Goal: Task Accomplishment & Management: Complete application form

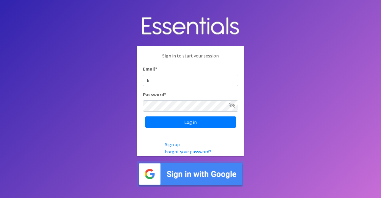
type input "[EMAIL_ADDRESS][DOMAIN_NAME]"
click at [145, 116] on input "Log in" at bounding box center [190, 121] width 91 height 11
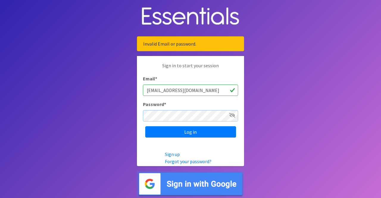
click at [145, 126] on input "Log in" at bounding box center [190, 131] width 91 height 11
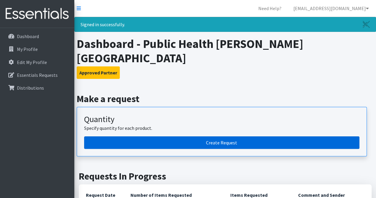
click at [204, 136] on link "Create Request" at bounding box center [222, 142] width 276 height 12
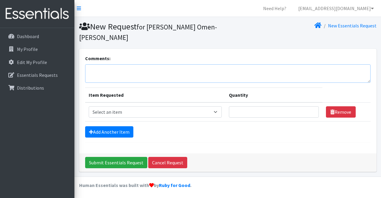
click at [154, 64] on textarea "Comments:" at bounding box center [227, 73] width 285 height 18
type textarea "Pick-up on 9/10."
click at [270, 126] on div "Add Another Item" at bounding box center [227, 131] width 285 height 11
click at [148, 106] on select "Select an item Box - 2T-3T Pull-ups [200 Pull-ups/8 Packs] Box - 3T-4T Pull-ups…" at bounding box center [155, 111] width 133 height 11
select select "14401"
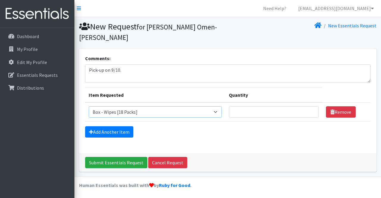
click at [89, 106] on select "Select an item Box - 2T-3T Pull-ups [200 Pull-ups/8 Packs] Box - 3T-4T Pull-ups…" at bounding box center [155, 111] width 133 height 11
click at [115, 126] on link "Add Another Item" at bounding box center [109, 131] width 48 height 11
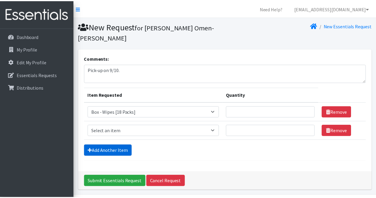
scroll to position [8, 0]
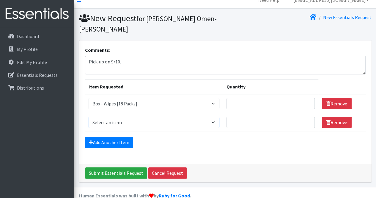
click at [151, 117] on select "Select an item Box - 2T-3T Pull-ups [200 Pull-ups/8 Packs] Box - 3T-4T Pull-ups…" at bounding box center [154, 122] width 131 height 11
select select "14389"
click at [89, 117] on select "Select an item Box - 2T-3T Pull-ups [200 Pull-ups/8 Packs] Box - 3T-4T Pull-ups…" at bounding box center [154, 122] width 131 height 11
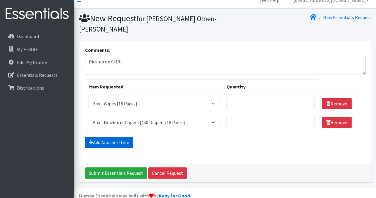
click at [112, 137] on link "Add Another Item" at bounding box center [109, 142] width 48 height 11
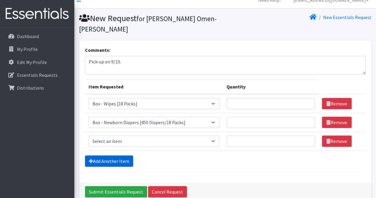
scroll to position [27, 0]
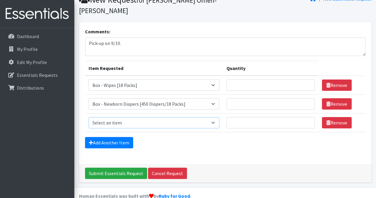
click at [134, 117] on select "Select an item Box - 2T-3T Pull-ups [200 Pull-ups/8 Packs] Box - 3T-4T Pull-ups…" at bounding box center [154, 122] width 131 height 11
select select "14390"
click at [89, 117] on select "Select an item Box - 2T-3T Pull-ups [200 Pull-ups/8 Packs] Box - 3T-4T Pull-ups…" at bounding box center [154, 122] width 131 height 11
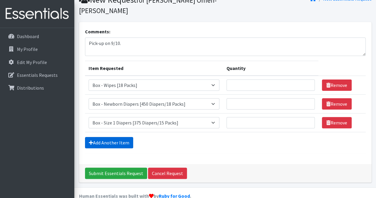
click at [111, 137] on link "Add Another Item" at bounding box center [109, 142] width 48 height 11
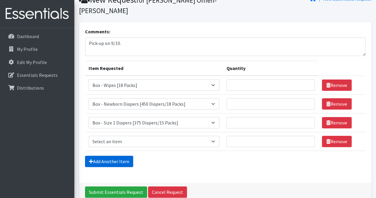
scroll to position [46, 0]
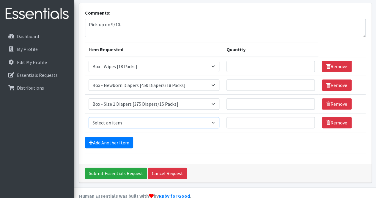
click at [140, 117] on select "Select an item Box - 2T-3T Pull-ups [200 Pull-ups/8 Packs] Box - 3T-4T Pull-ups…" at bounding box center [154, 122] width 131 height 11
select select "14391"
click at [89, 117] on select "Select an item Box - 2T-3T Pull-ups [200 Pull-ups/8 Packs] Box - 3T-4T Pull-ups…" at bounding box center [154, 122] width 131 height 11
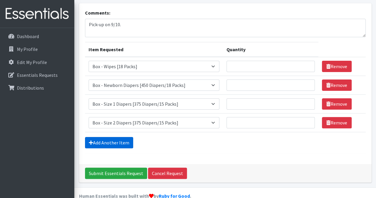
click at [120, 137] on link "Add Another Item" at bounding box center [109, 142] width 48 height 11
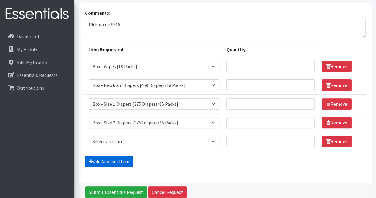
scroll to position [64, 0]
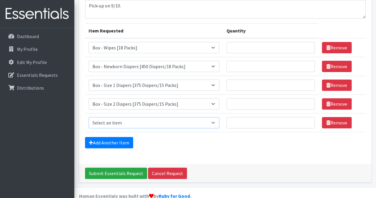
click at [137, 117] on select "Select an item Box - 2T-3T Pull-ups [200 Pull-ups/8 Packs] Box - 3T-4T Pull-ups…" at bounding box center [154, 122] width 131 height 11
select select "14392"
click at [89, 117] on select "Select an item Box - 2T-3T Pull-ups [200 Pull-ups/8 Packs] Box - 3T-4T Pull-ups…" at bounding box center [154, 122] width 131 height 11
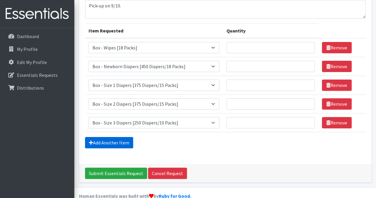
click at [113, 137] on link "Add Another Item" at bounding box center [109, 142] width 48 height 11
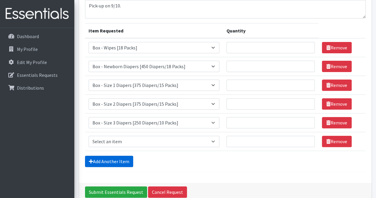
scroll to position [83, 0]
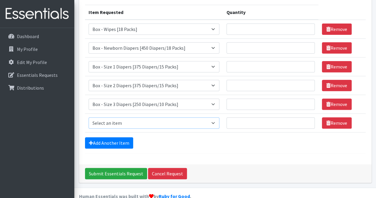
click at [112, 117] on select "Select an item Box - 2T-3T Pull-ups [200 Pull-ups/8 Packs] Box - 3T-4T Pull-ups…" at bounding box center [154, 122] width 131 height 11
select select "14393"
click at [89, 117] on select "Select an item Box - 2T-3T Pull-ups [200 Pull-ups/8 Packs] Box - 3T-4T Pull-ups…" at bounding box center [154, 122] width 131 height 11
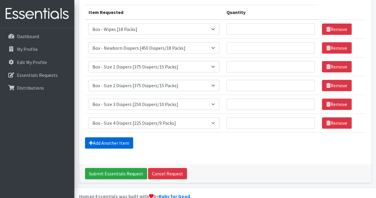
click at [110, 137] on link "Add Another Item" at bounding box center [109, 142] width 48 height 11
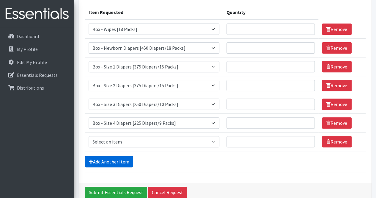
scroll to position [101, 0]
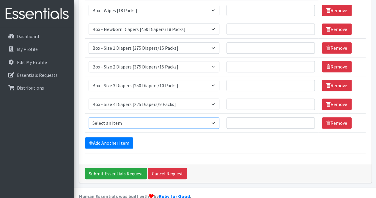
click at [129, 117] on select "Select an item Box - 2T-3T Pull-ups [200 Pull-ups/8 Packs] Box - 3T-4T Pull-ups…" at bounding box center [154, 122] width 131 height 11
select select "14394"
click at [89, 117] on select "Select an item Box - 2T-3T Pull-ups [200 Pull-ups/8 Packs] Box - 3T-4T Pull-ups…" at bounding box center [154, 122] width 131 height 11
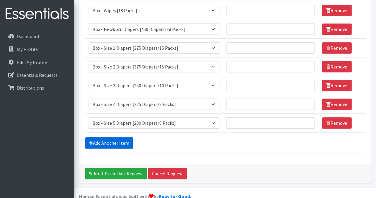
click at [117, 137] on link "Add Another Item" at bounding box center [109, 142] width 48 height 11
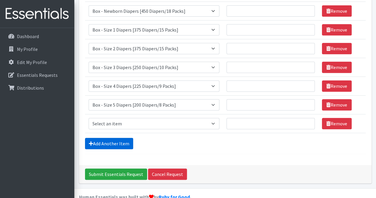
scroll to position [120, 0]
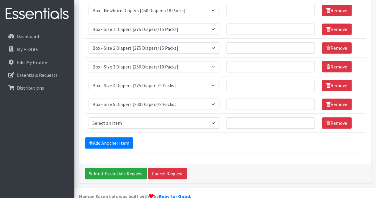
click at [136, 118] on td "Item Requested Select an item Box - 2T-3T Pull-ups [200 Pull-ups/8 Packs] Box -…" at bounding box center [154, 123] width 138 height 19
click at [133, 117] on select "Select an item Box - 2T-3T Pull-ups [200 Pull-ups/8 Packs] Box - 3T-4T Pull-ups…" at bounding box center [154, 122] width 131 height 11
select select "14395"
click at [89, 117] on select "Select an item Box - 2T-3T Pull-ups [200 Pull-ups/8 Packs] Box - 3T-4T Pull-ups…" at bounding box center [154, 122] width 131 height 11
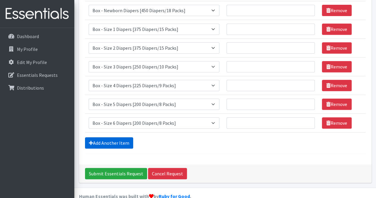
click at [115, 137] on link "Add Another Item" at bounding box center [109, 142] width 48 height 11
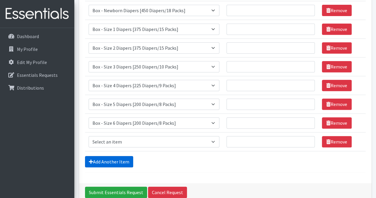
scroll to position [139, 0]
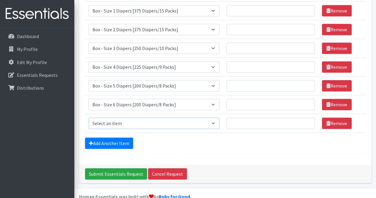
click at [126, 118] on select "Select an item Box - 2T-3T Pull-ups [200 Pull-ups/8 Packs] Box - 3T-4T Pull-ups…" at bounding box center [154, 123] width 131 height 11
select select "14396"
click at [89, 118] on select "Select an item Box - 2T-3T Pull-ups [200 Pull-ups/8 Packs] Box - 3T-4T Pull-ups…" at bounding box center [154, 123] width 131 height 11
click at [161, 139] on form "Comments: Pick-up on 9/10. Item Requested Quantity Item Requested Select an ite…" at bounding box center [225, 35] width 281 height 238
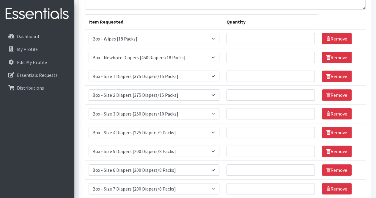
scroll to position [74, 0]
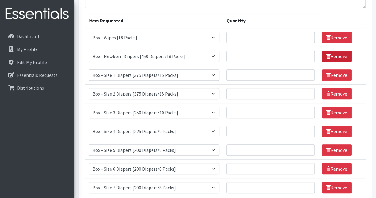
click at [328, 51] on link "Remove" at bounding box center [337, 56] width 30 height 11
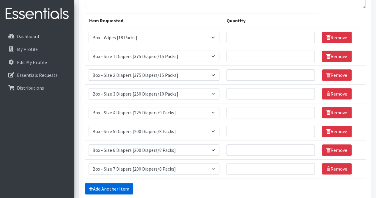
click at [111, 183] on link "Add Another Item" at bounding box center [109, 188] width 48 height 11
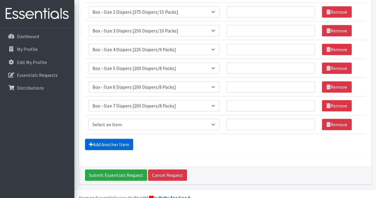
scroll to position [139, 0]
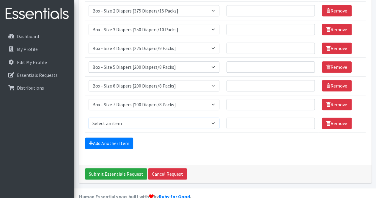
click at [123, 118] on select "Select an item Box - 2T-3T Pull-ups [200 Pull-ups/8 Packs] Box - 3T-4T Pull-ups…" at bounding box center [154, 123] width 131 height 11
select select "9778"
click at [89, 118] on select "Select an item Box - 2T-3T Pull-ups [200 Pull-ups/8 Packs] Box - 3T-4T Pull-ups…" at bounding box center [154, 123] width 131 height 11
click at [250, 118] on input "Quantity" at bounding box center [271, 123] width 88 height 11
type input "100"
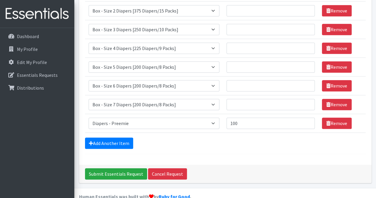
click at [247, 137] on div "Add Another Item" at bounding box center [225, 142] width 281 height 11
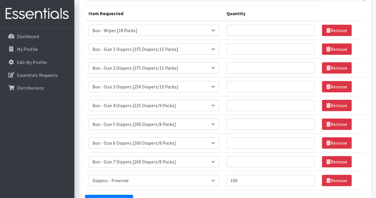
scroll to position [82, 0]
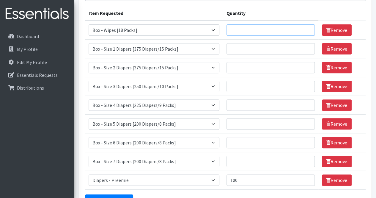
click at [262, 24] on input "Quantity" at bounding box center [271, 29] width 88 height 11
type input "5"
type input "6"
click at [248, 43] on input "Quantity" at bounding box center [271, 48] width 88 height 11
type input "2"
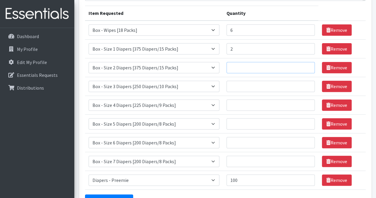
click at [248, 62] on input "Quantity" at bounding box center [271, 67] width 88 height 11
type input "3"
click at [248, 81] on input "Quantity" at bounding box center [271, 86] width 88 height 11
type input "2"
click at [244, 99] on input "Quantity" at bounding box center [271, 104] width 88 height 11
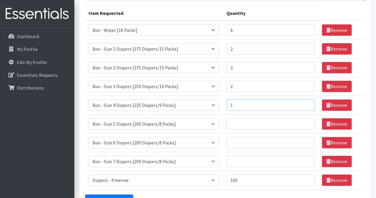
type input "1"
click at [240, 118] on input "Quantity" at bounding box center [271, 123] width 88 height 11
type input "4"
click at [239, 137] on input "Quantity" at bounding box center [271, 142] width 88 height 11
type input "6"
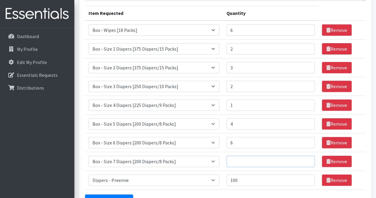
click at [239, 156] on input "Quantity" at bounding box center [271, 161] width 88 height 11
type input "1"
click at [121, 194] on link "Add Another Item" at bounding box center [109, 199] width 48 height 11
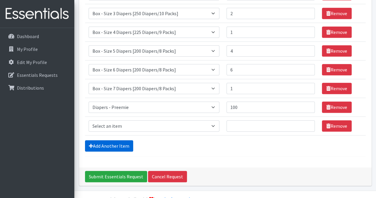
scroll to position [157, 0]
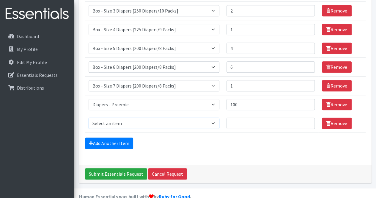
click at [212, 118] on select "Select an item Box - 2T-3T Pull-ups [200 Pull-ups/8 Packs] Box - 3T-4T Pull-ups…" at bounding box center [154, 123] width 131 height 11
select select "14400"
click at [89, 118] on select "Select an item Box - 2T-3T Pull-ups [200 Pull-ups/8 Packs] Box - 3T-4T Pull-ups…" at bounding box center [154, 123] width 131 height 11
click at [251, 118] on input "Quantity" at bounding box center [271, 123] width 88 height 11
type input "1"
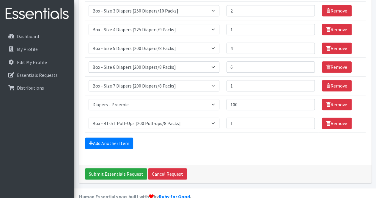
click at [254, 149] on div "Comments: Pick-up on 9/10. Item Requested Quantity Item Requested Select an ite…" at bounding box center [225, 27] width 293 height 273
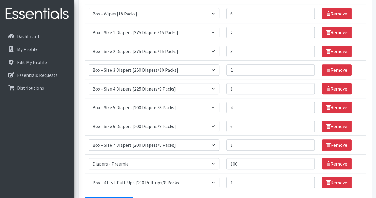
scroll to position [98, 0]
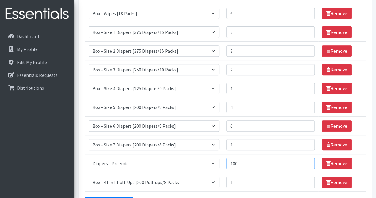
click at [235, 158] on input "100" at bounding box center [271, 163] width 88 height 11
type input "200"
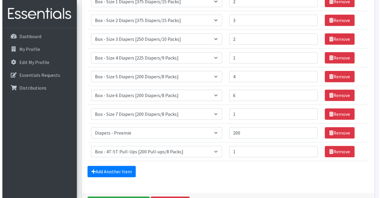
scroll to position [157, 0]
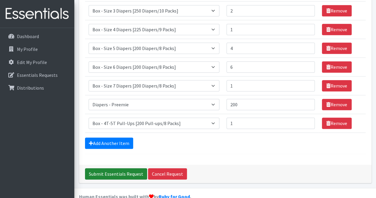
click at [121, 168] on input "Submit Essentials Request" at bounding box center [116, 173] width 62 height 11
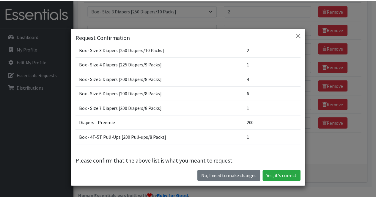
scroll to position [76, 0]
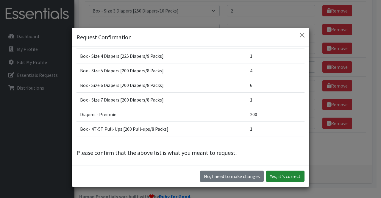
click at [279, 176] on button "Yes, it's correct" at bounding box center [285, 176] width 38 height 11
